Goal: Information Seeking & Learning: Check status

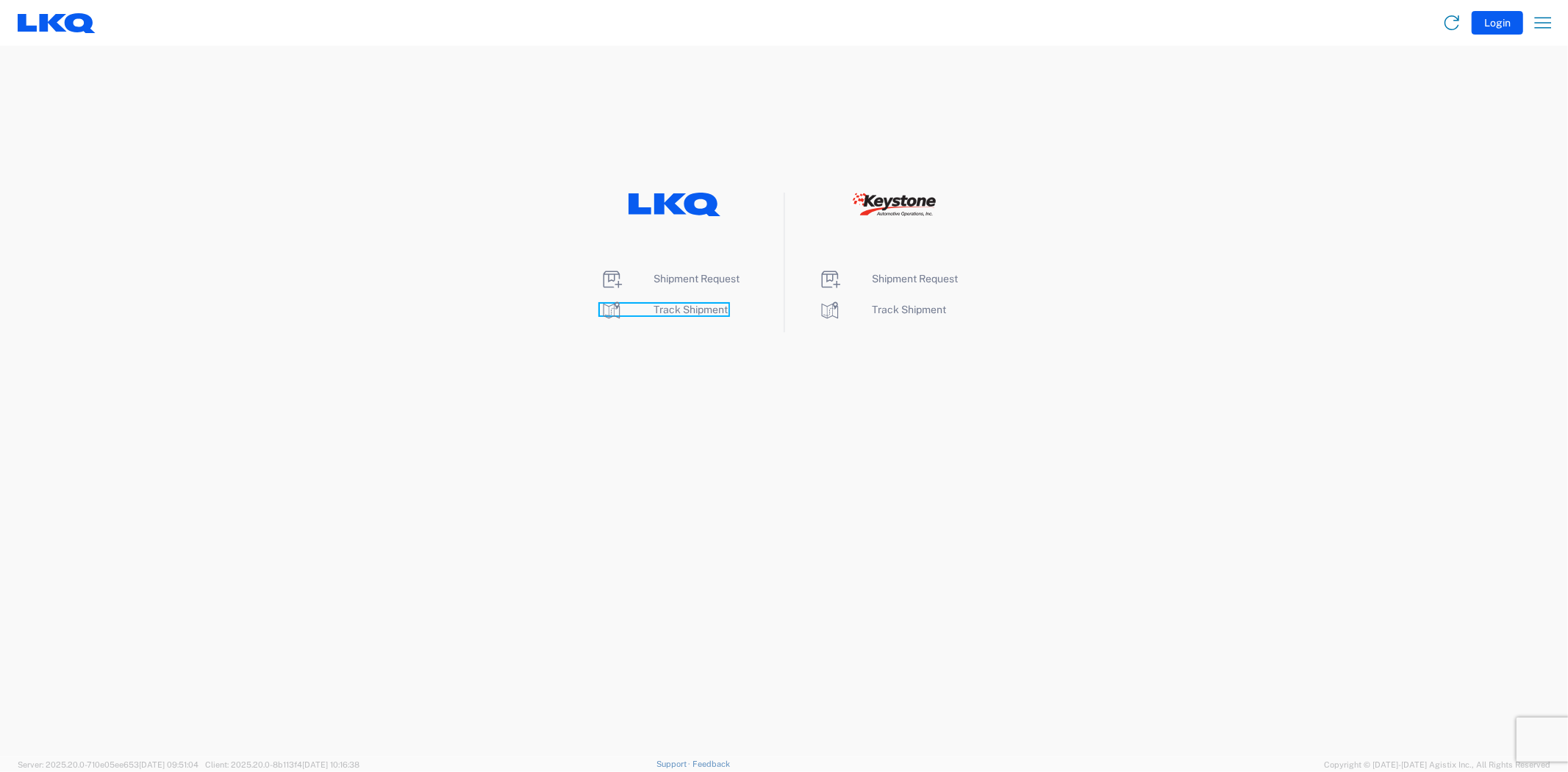
click at [689, 311] on span "Track Shipment" at bounding box center [692, 309] width 74 height 12
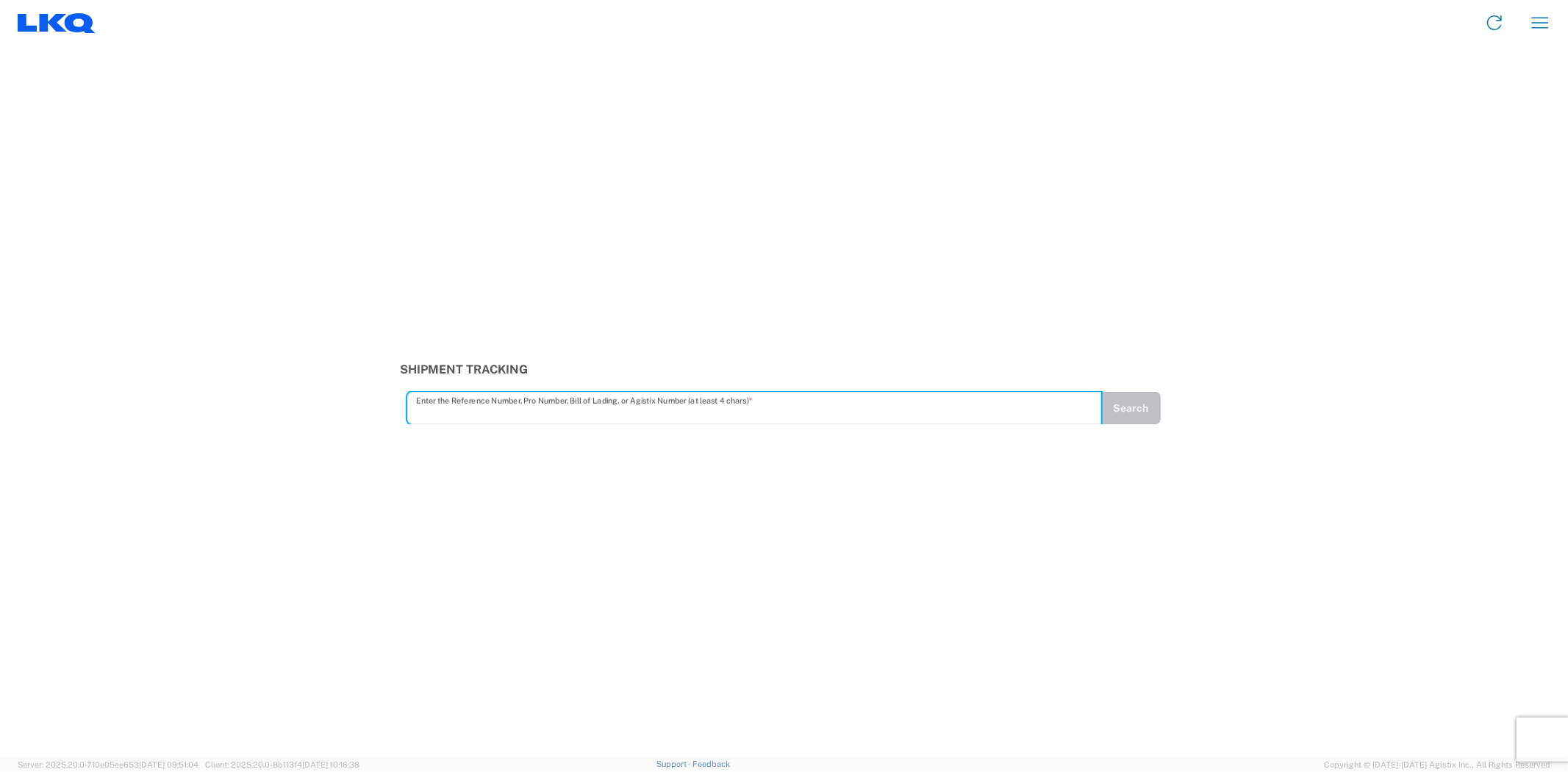
click at [526, 414] on input "text" at bounding box center [756, 408] width 678 height 26
paste input "56621378"
type input "56621378"
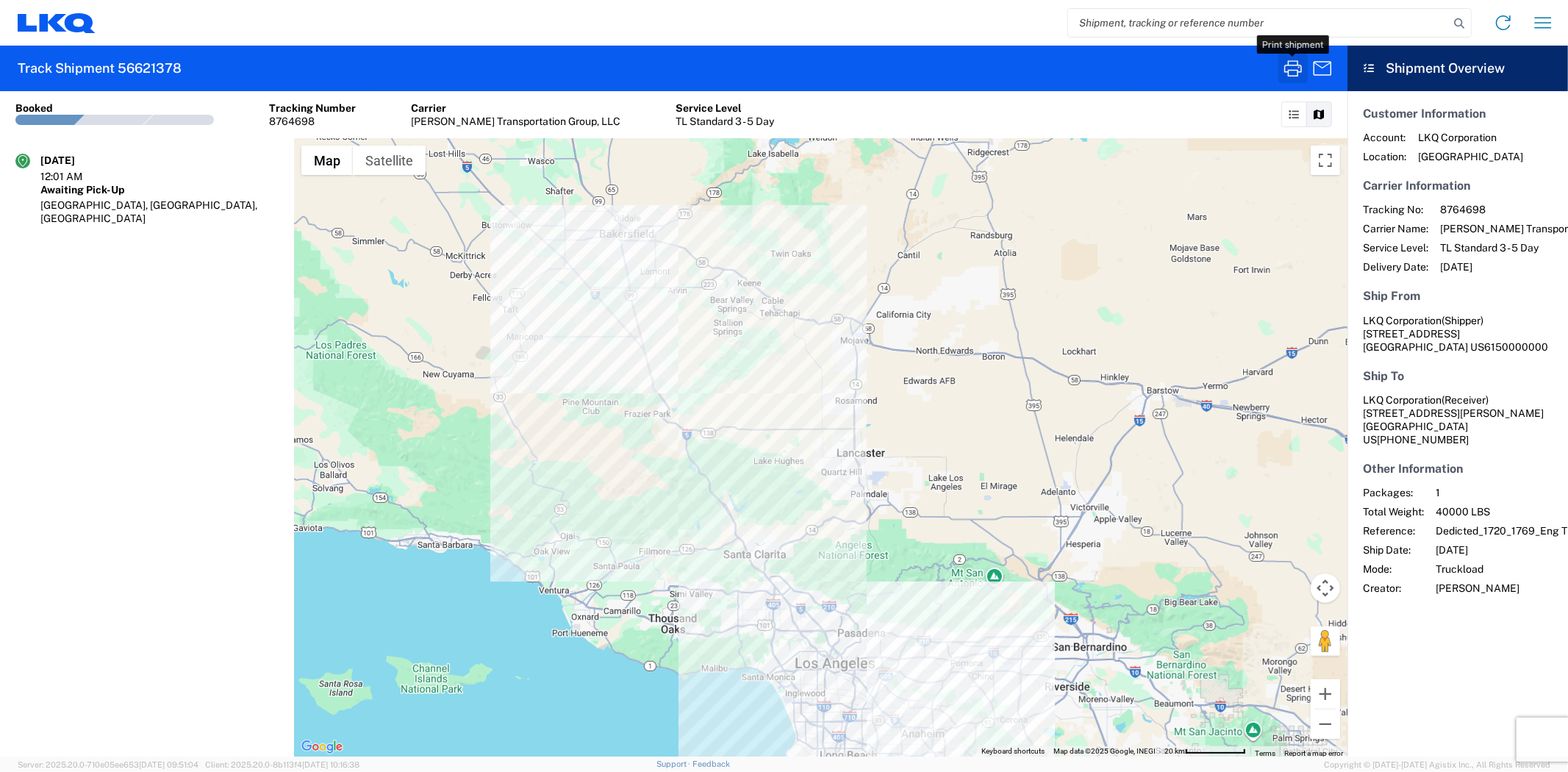
click at [1290, 69] on icon "button" at bounding box center [1294, 69] width 24 height 24
